Goal: Task Accomplishment & Management: Use online tool/utility

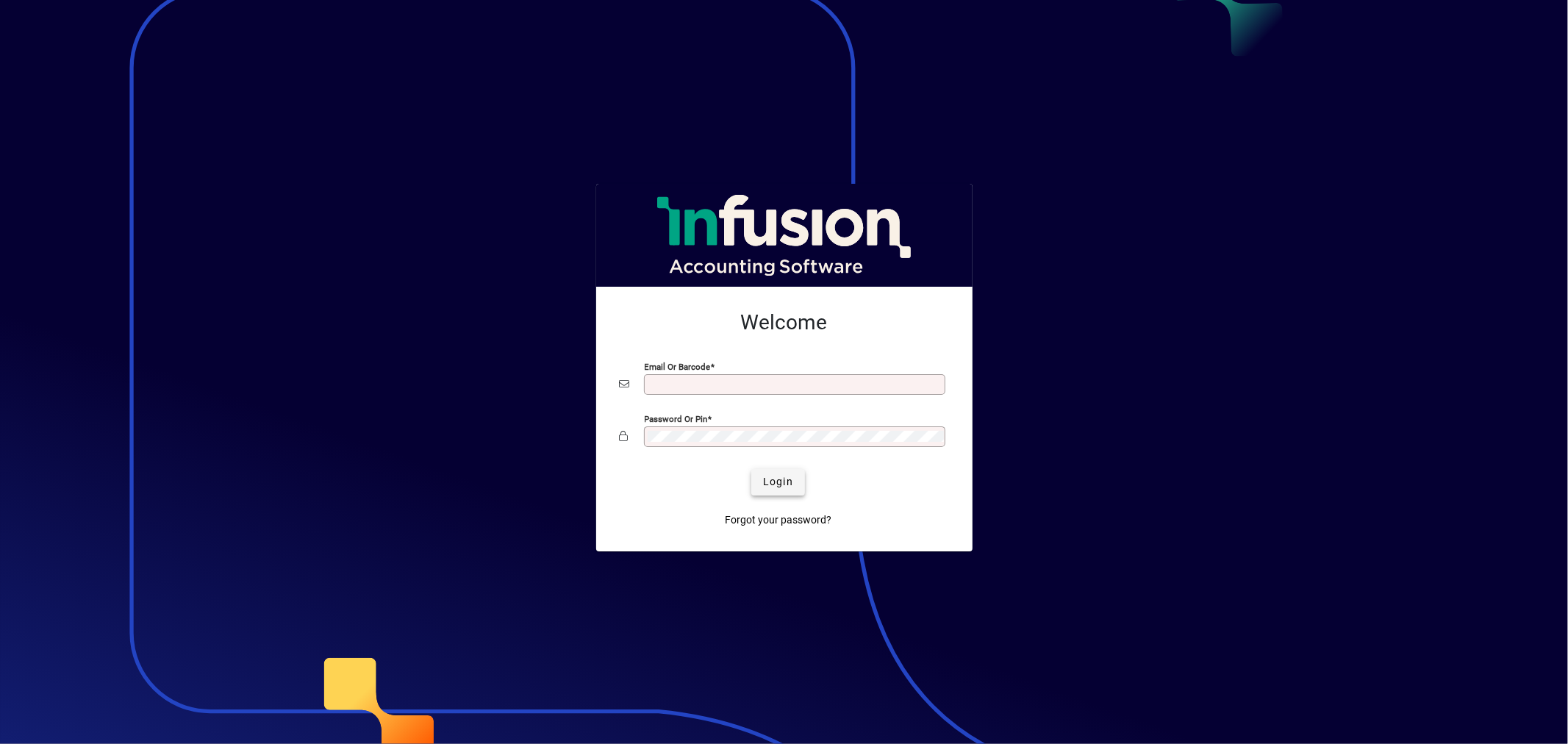
type input "**********"
drag, startPoint x: 792, startPoint y: 481, endPoint x: 783, endPoint y: 482, distance: 9.1
click at [792, 481] on span "Login" at bounding box center [778, 481] width 30 height 16
